Goal: Transaction & Acquisition: Book appointment/travel/reservation

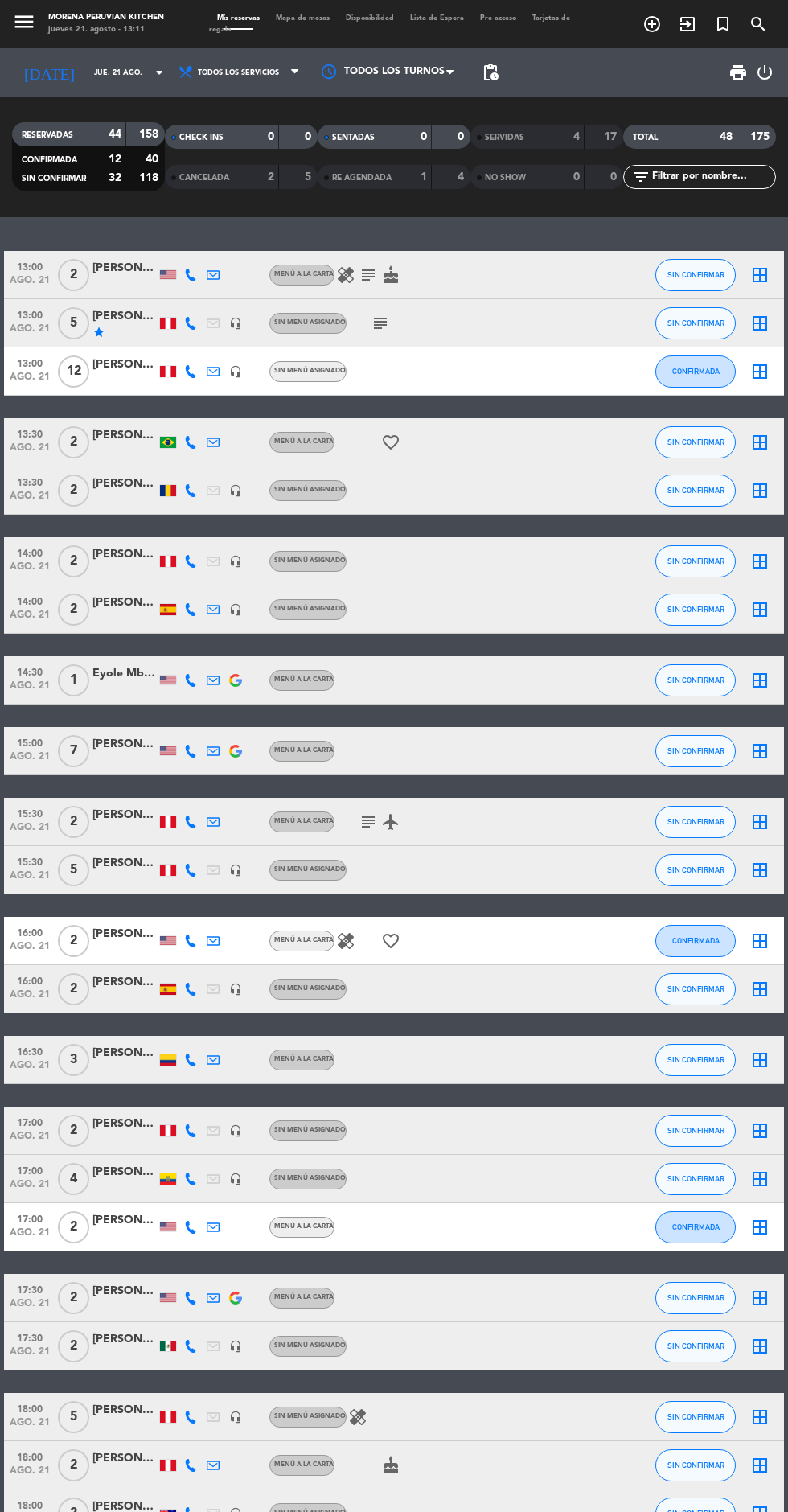
click at [150, 74] on icon "arrow_drop_down" at bounding box center [159, 72] width 19 height 19
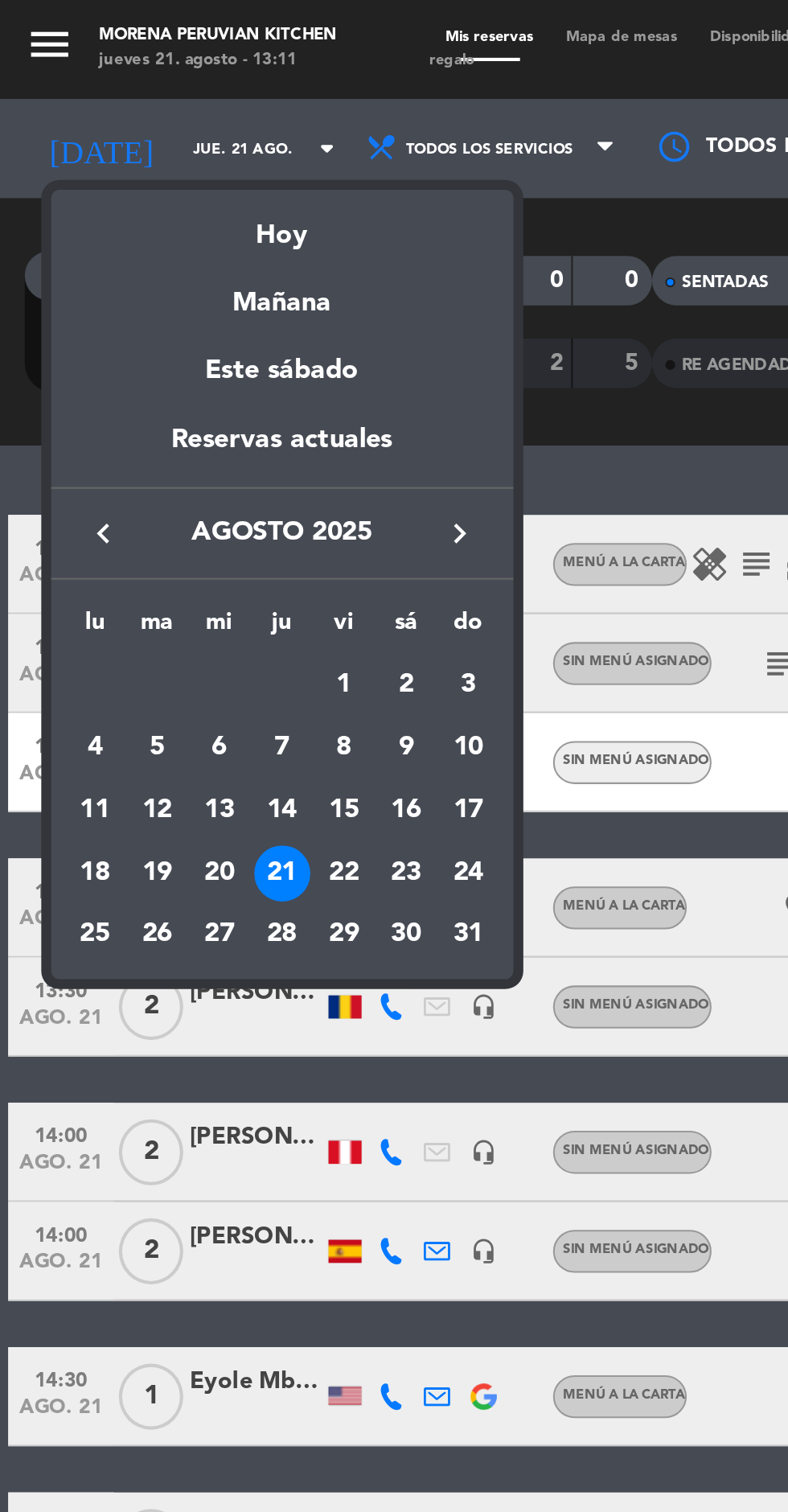
click at [29, 23] on div at bounding box center [394, 756] width 788 height 1512
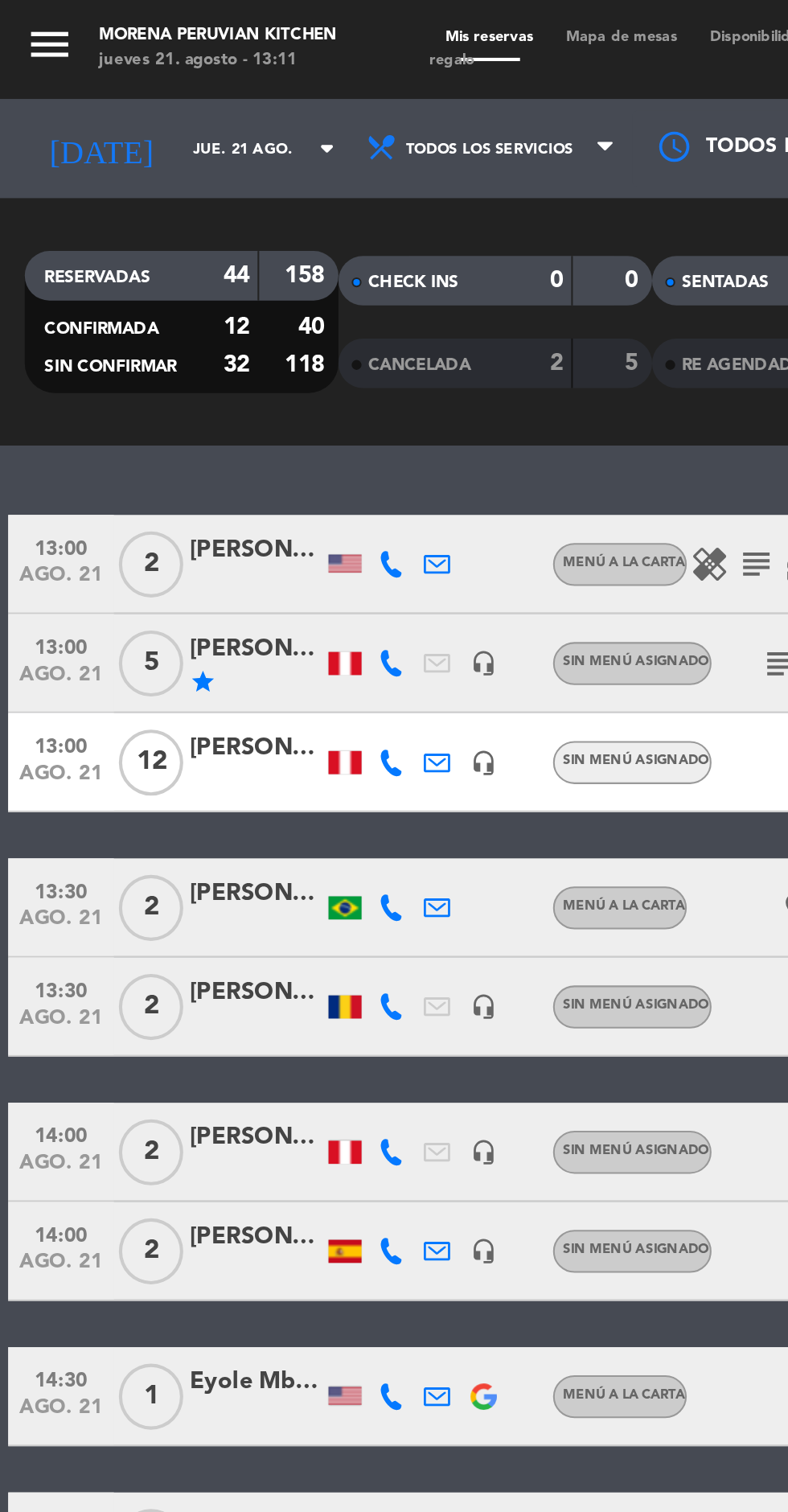
click at [20, 30] on icon "menu" at bounding box center [23, 22] width 24 height 24
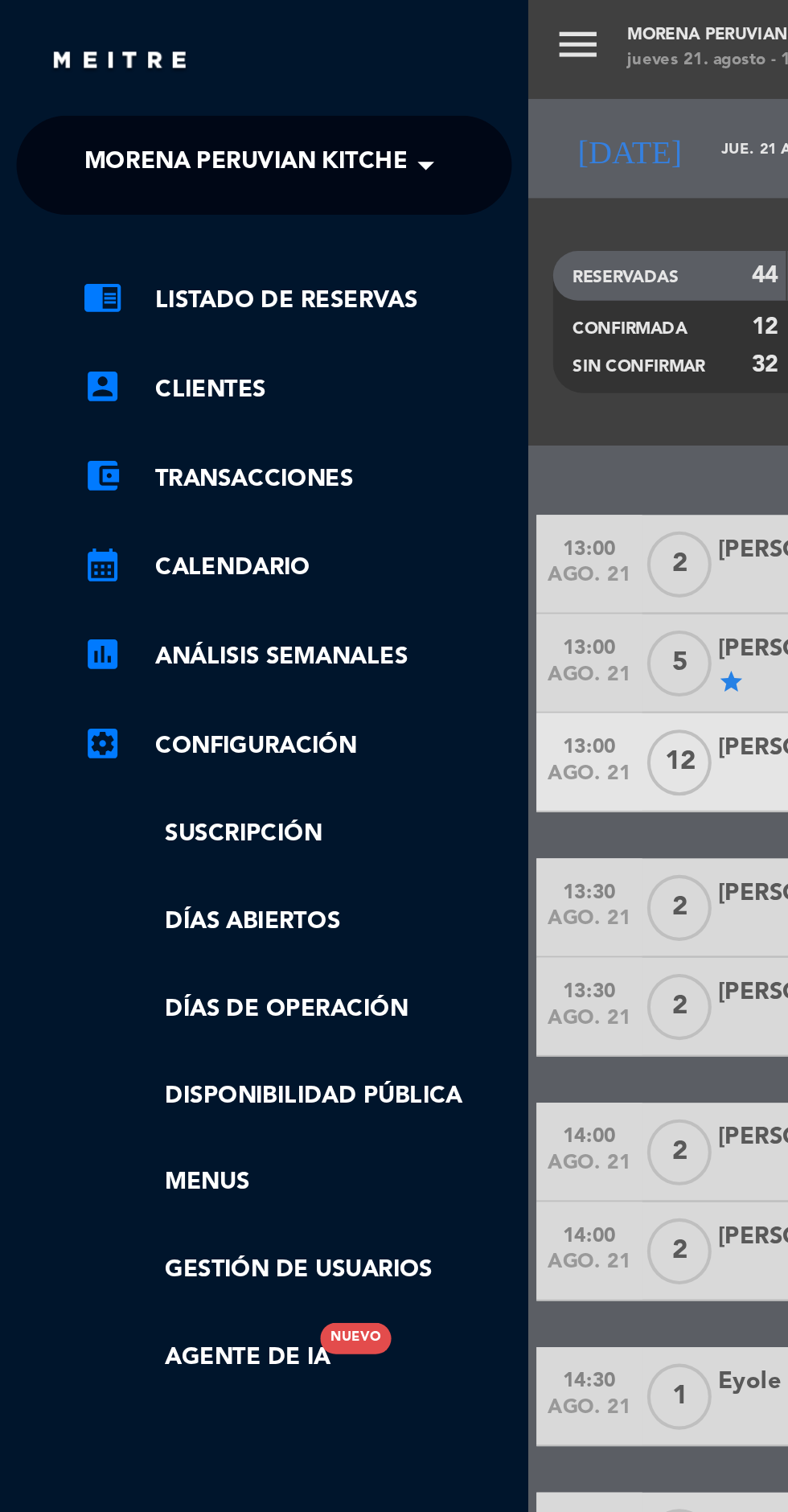
click at [212, 86] on span at bounding box center [211, 80] width 28 height 33
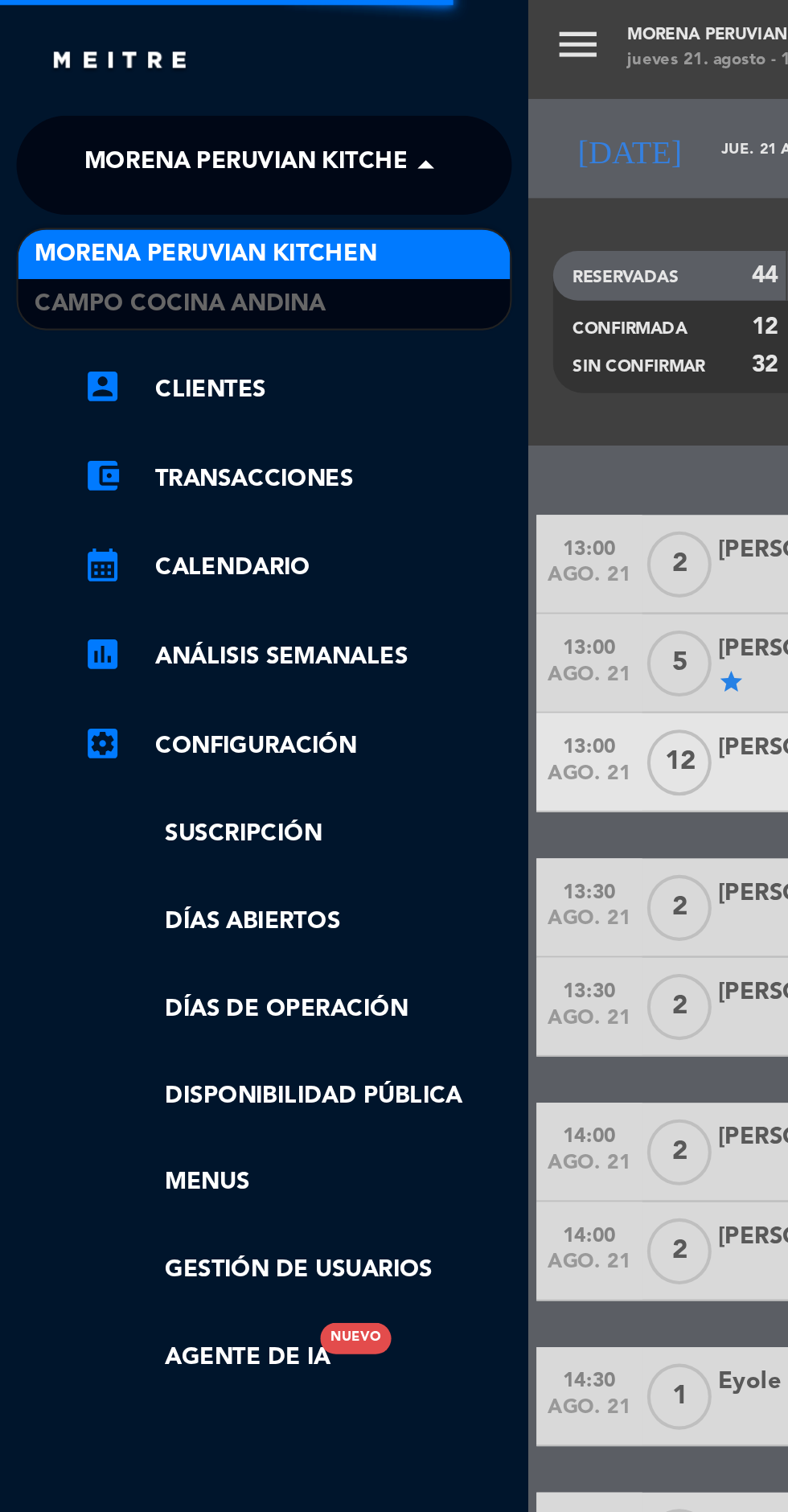
click at [165, 155] on div "Campo Cocina Andina" at bounding box center [129, 148] width 240 height 24
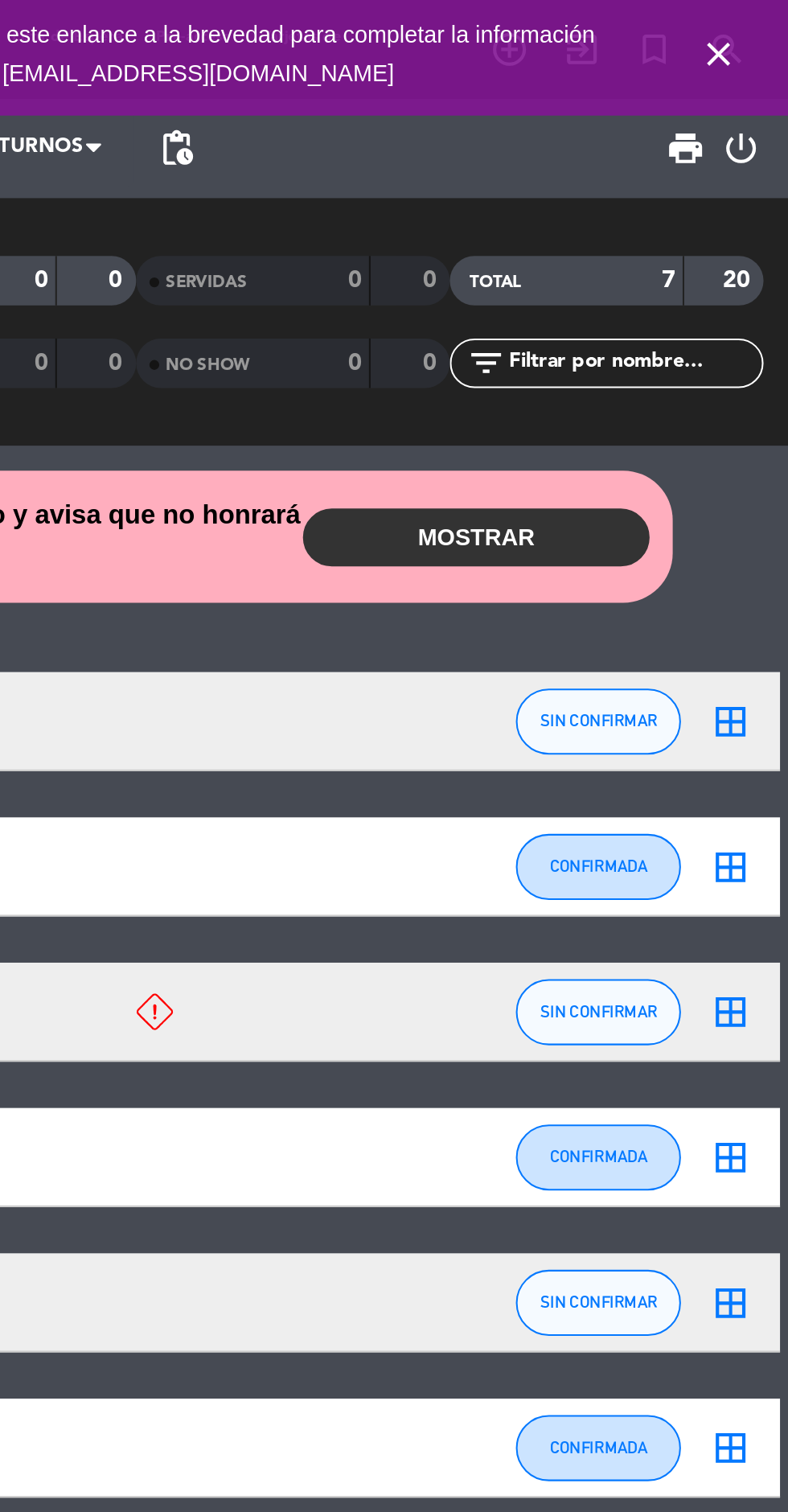
click at [760, 35] on icon "close" at bounding box center [754, 26] width 19 height 19
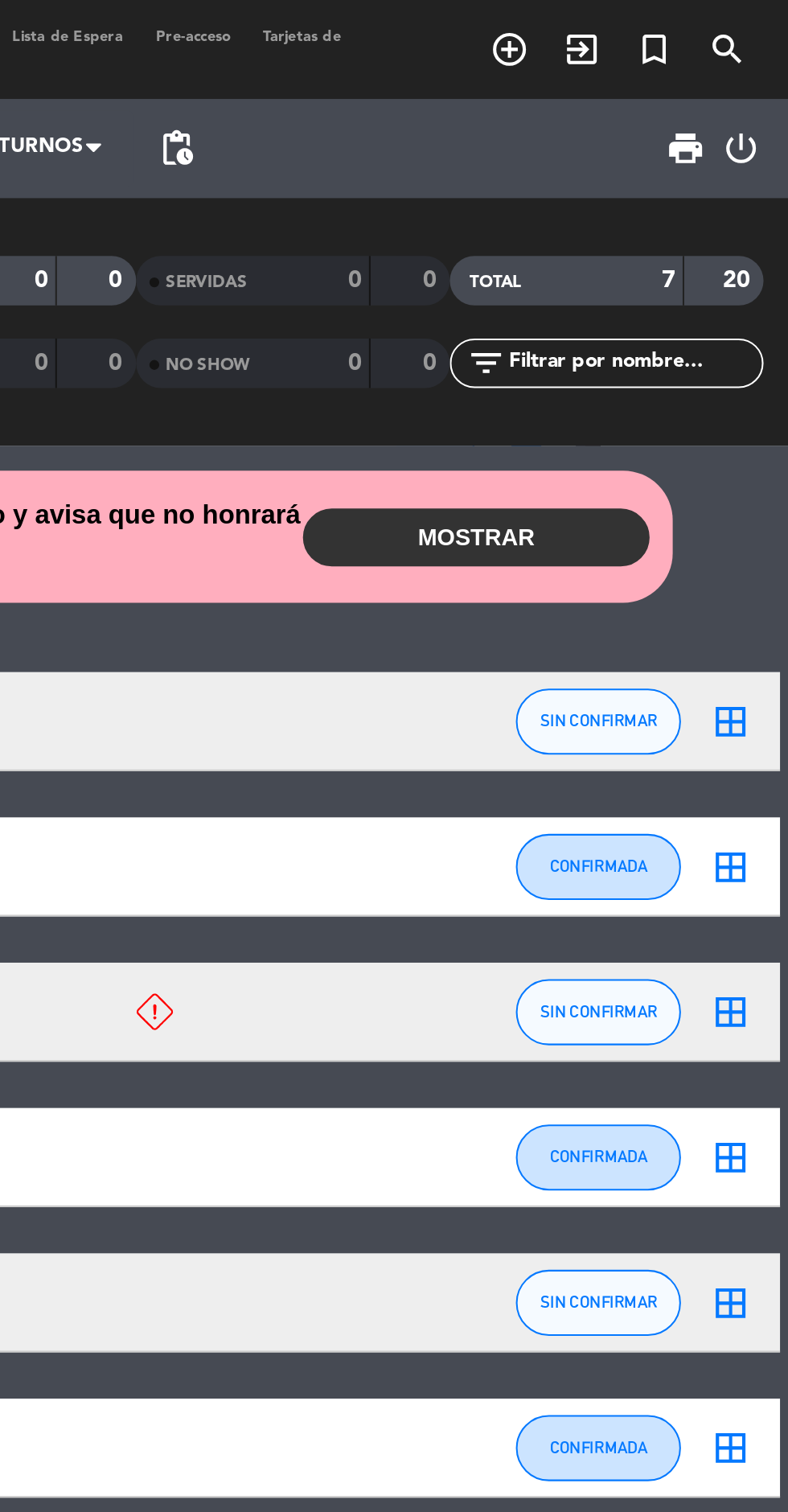
click at [648, 29] on icon "add_circle_outline" at bounding box center [652, 23] width 19 height 19
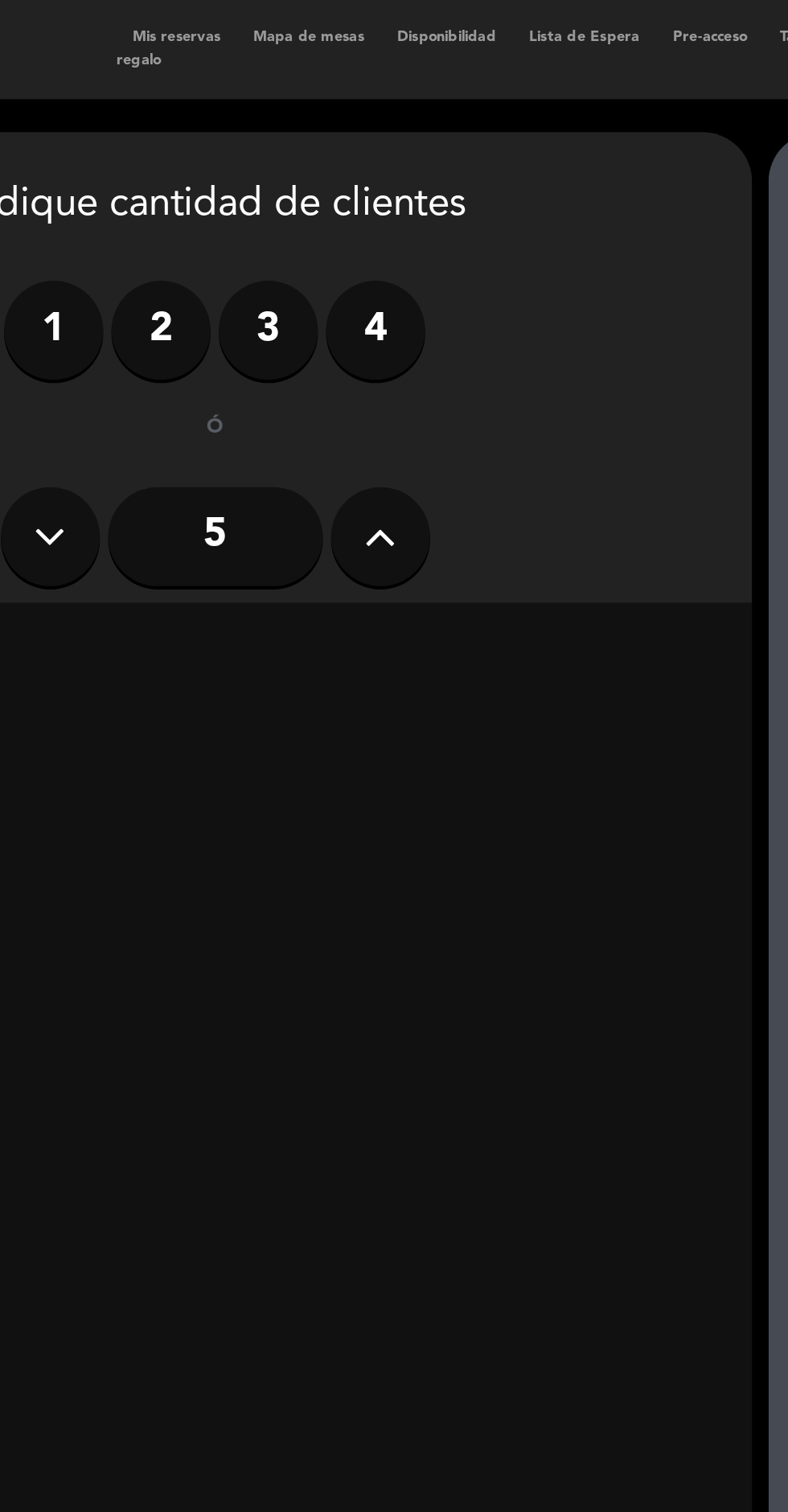
click at [229, 168] on label "2" at bounding box center [231, 161] width 48 height 48
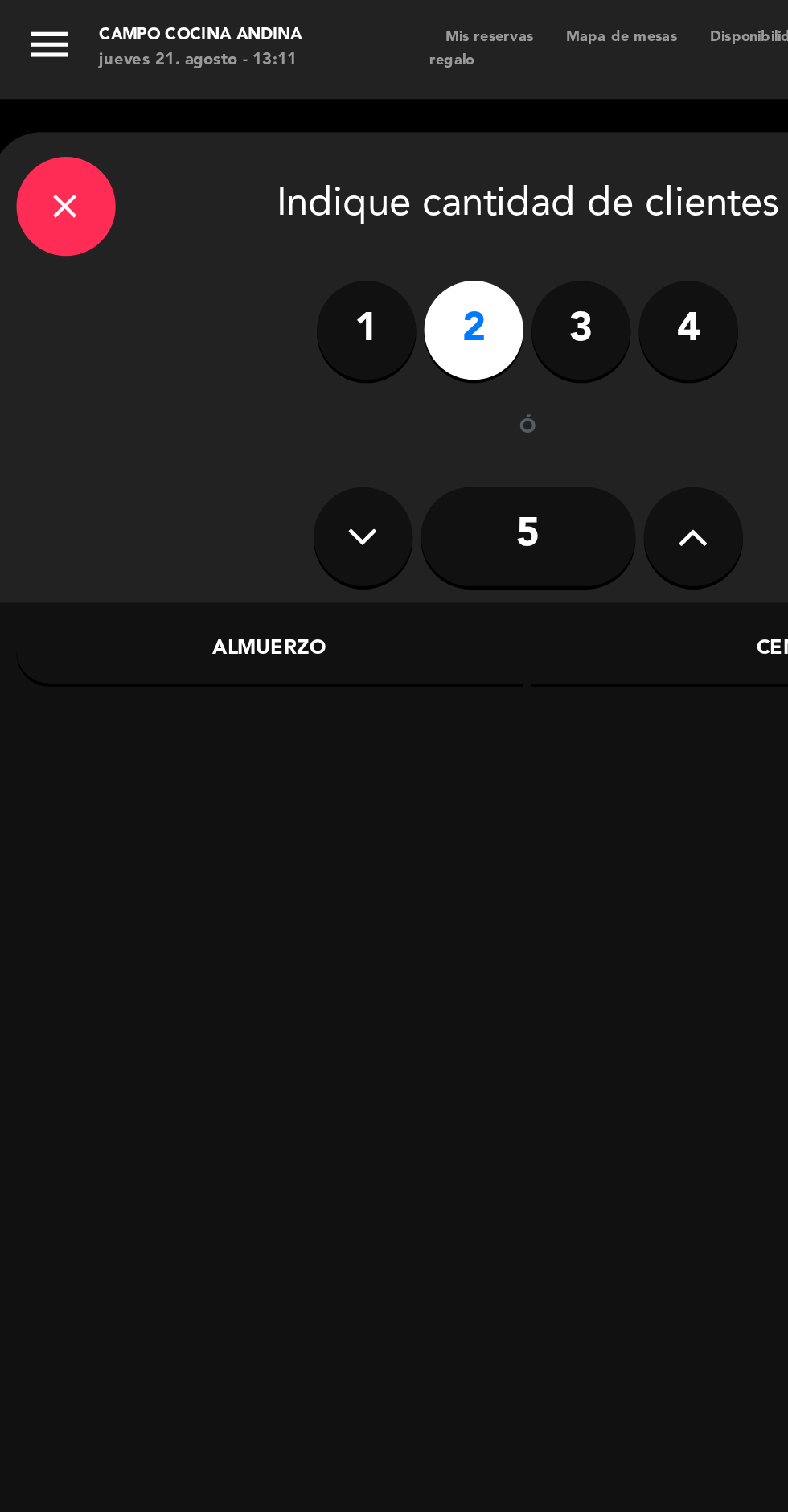
click at [176, 319] on div "Almuerzo" at bounding box center [132, 317] width 247 height 33
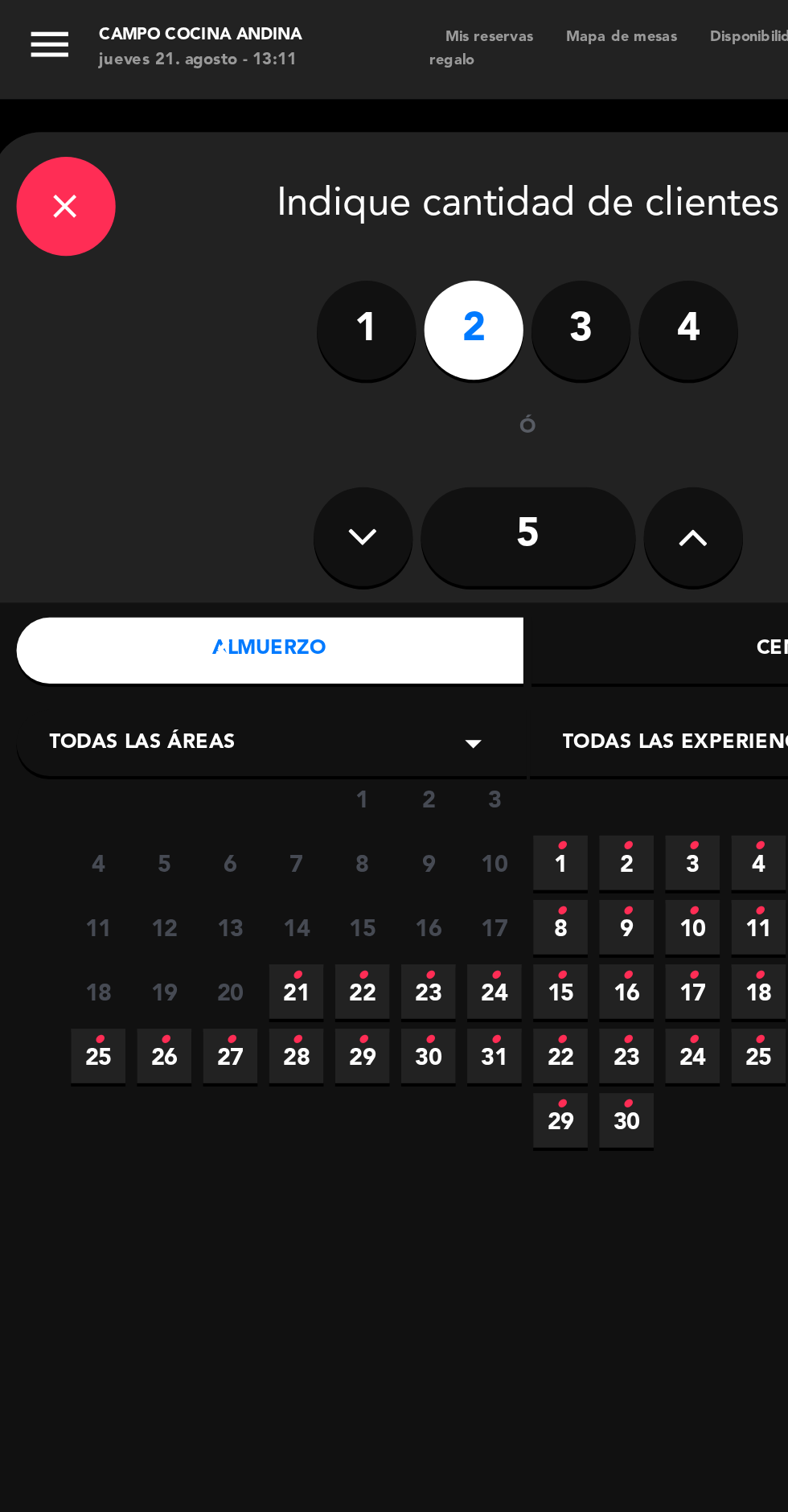
click at [144, 474] on icon "•" at bounding box center [144, 474] width 6 height 26
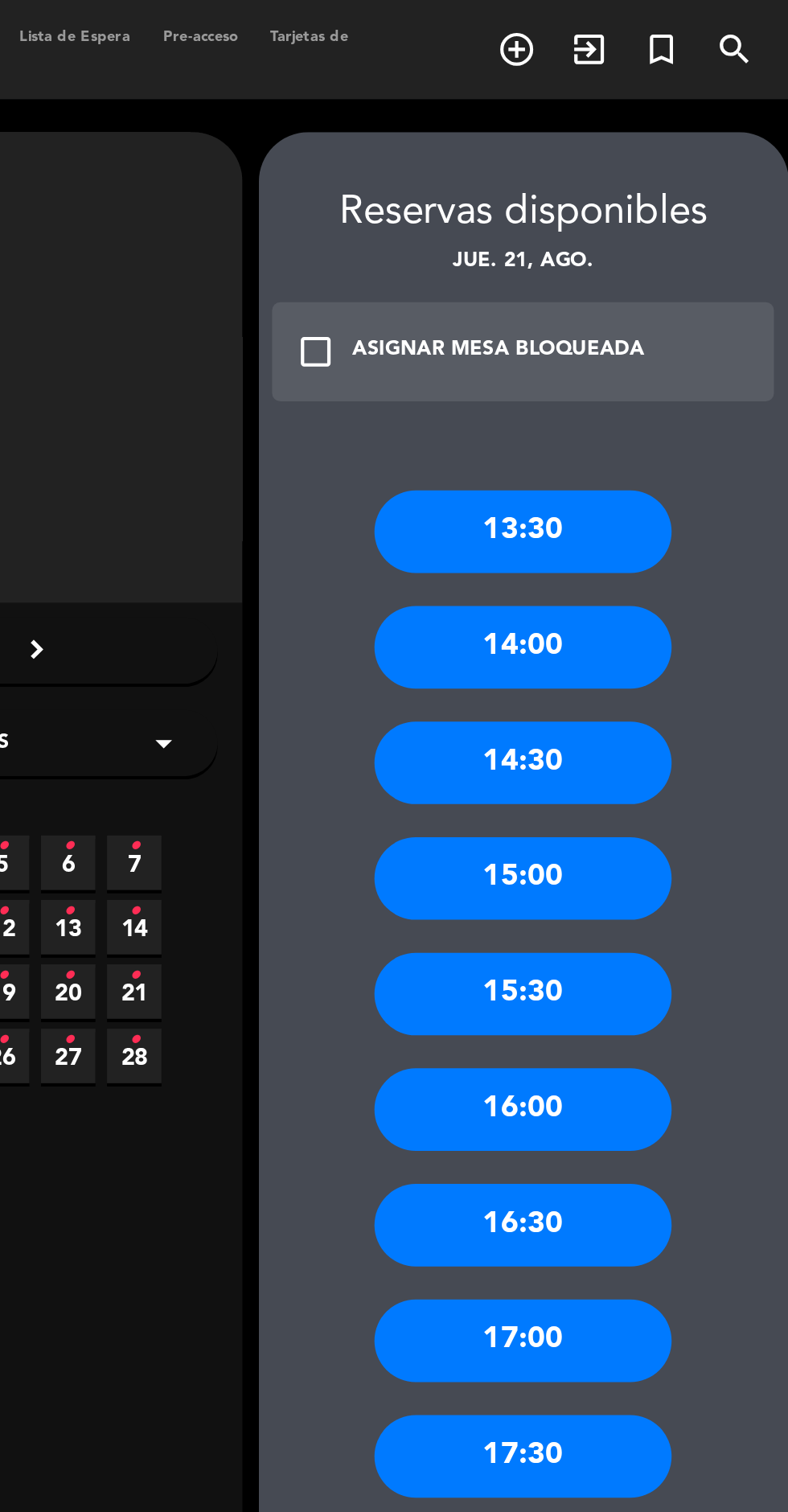
click at [693, 313] on div "14:00" at bounding box center [655, 315] width 145 height 40
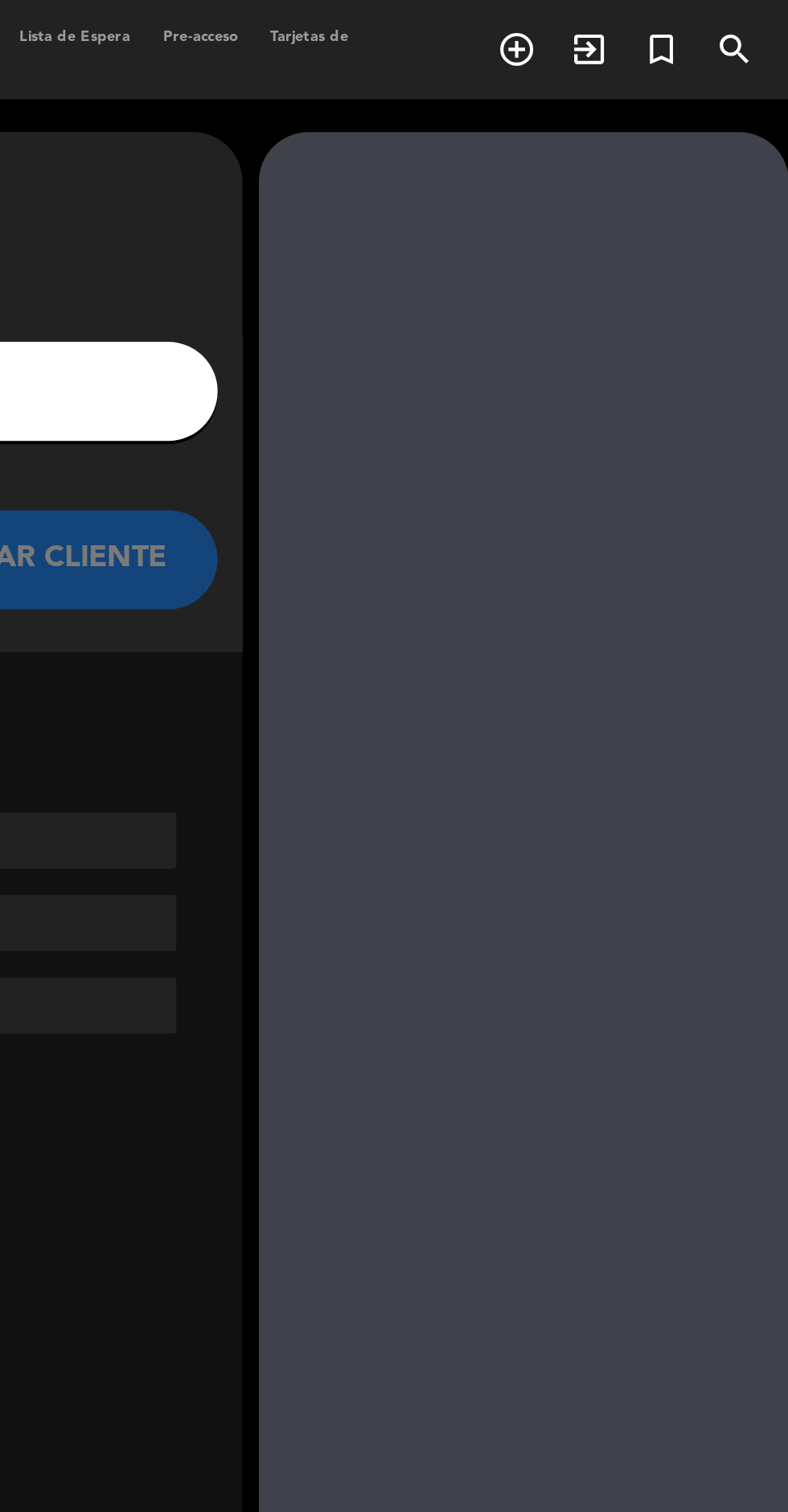
click at [472, 190] on input "1" at bounding box center [257, 190] width 475 height 23
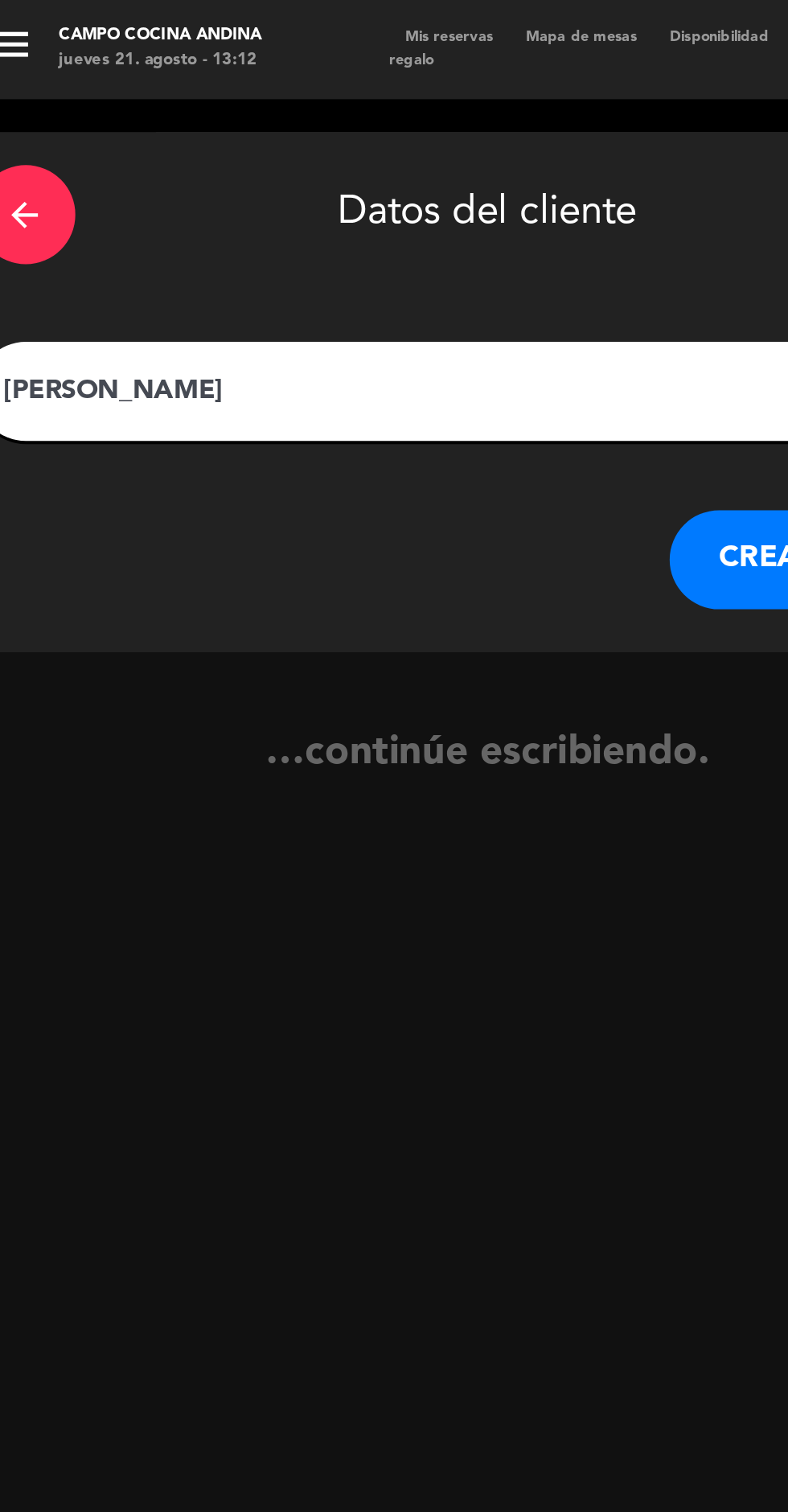
type input "[PERSON_NAME]"
click at [381, 279] on button "CREAR CLIENTE" at bounding box center [426, 272] width 161 height 48
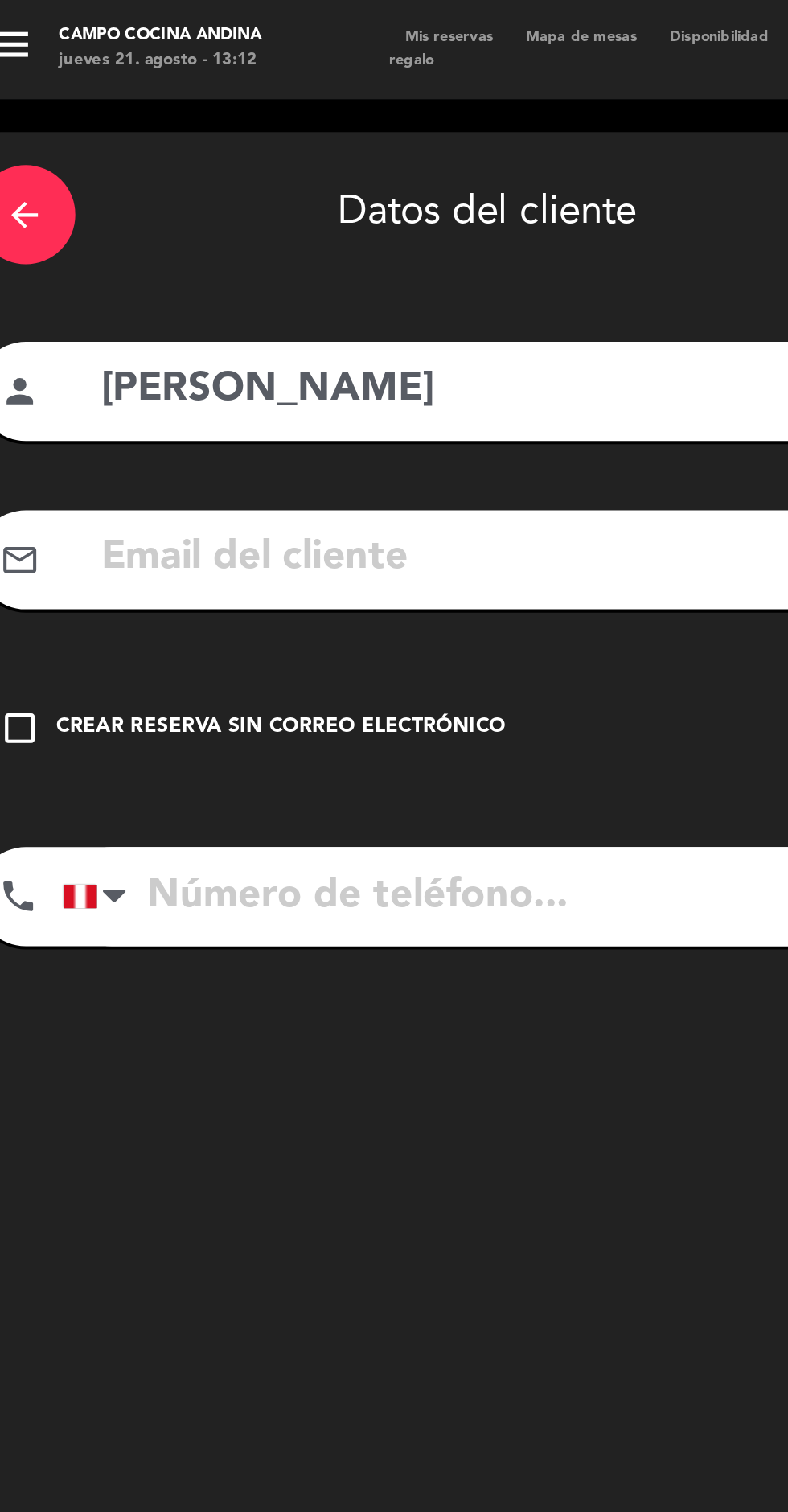
click at [35, 363] on icon "check_box_outline_blank" at bounding box center [29, 354] width 19 height 19
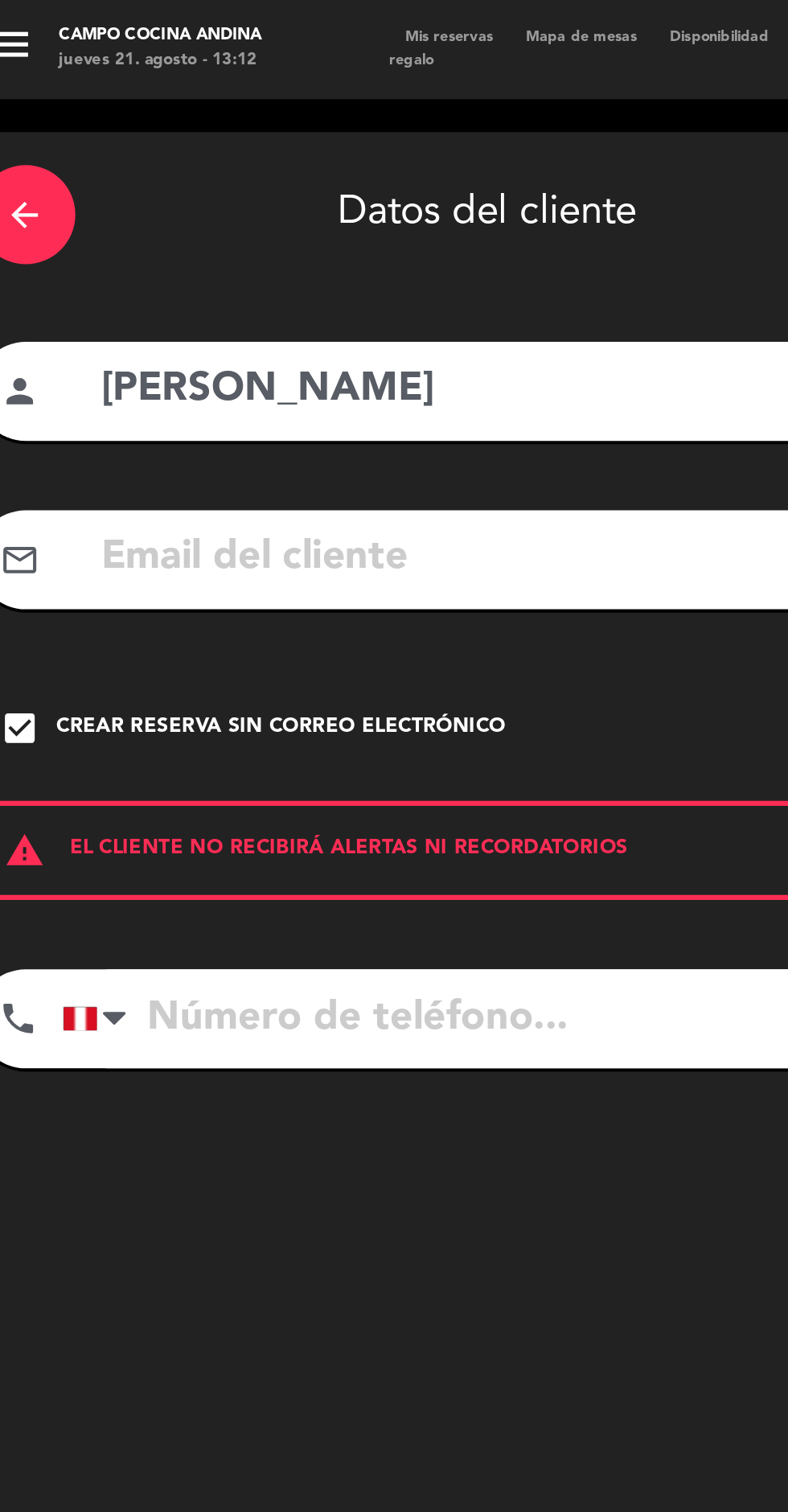
click at [184, 503] on input "tel" at bounding box center [278, 496] width 457 height 48
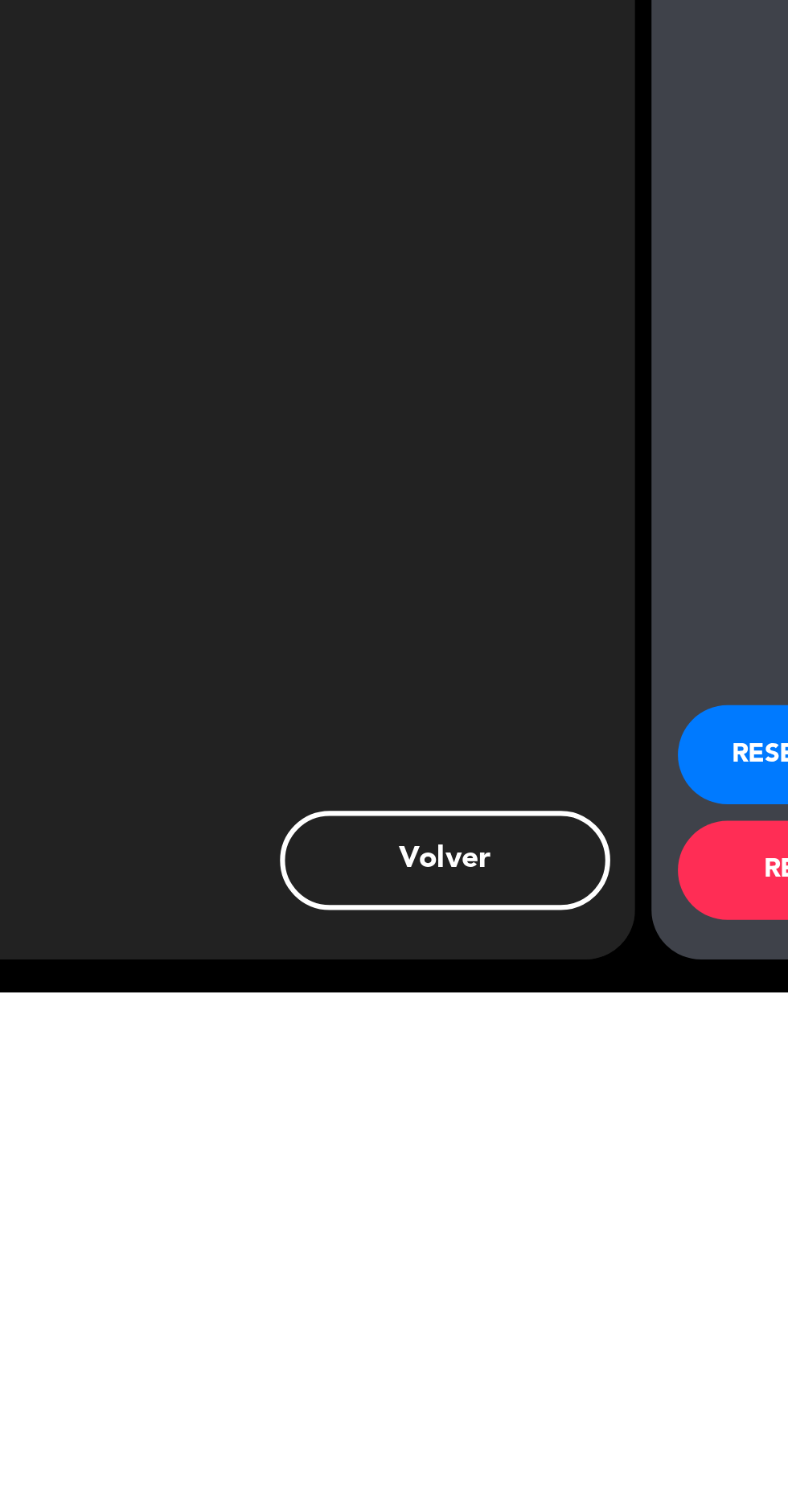
scroll to position [112, 0]
type input "[PHONE_NUMBER]"
click at [577, 1463] on button "RESERVAR Y TERMINAR" at bounding box center [656, 1453] width 233 height 48
